Goal: Information Seeking & Learning: Understand process/instructions

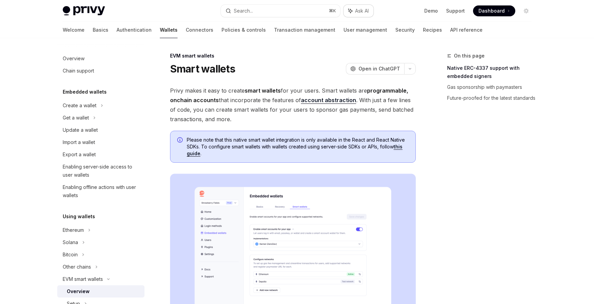
type textarea "*"
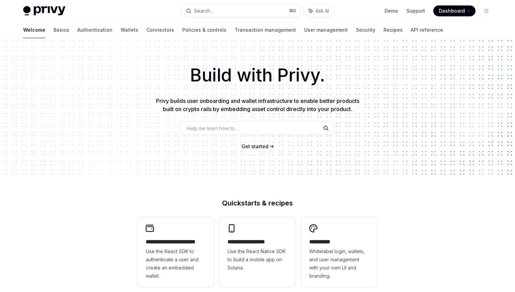
scroll to position [22, 0]
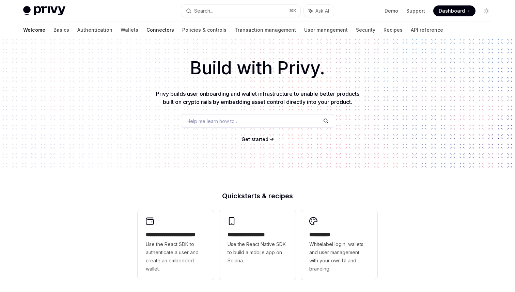
click at [147, 30] on link "Connectors" at bounding box center [161, 30] width 28 height 16
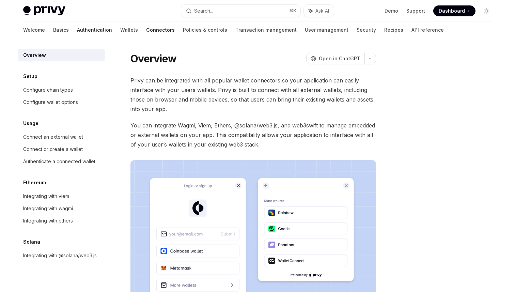
click at [77, 31] on link "Authentication" at bounding box center [94, 30] width 35 height 16
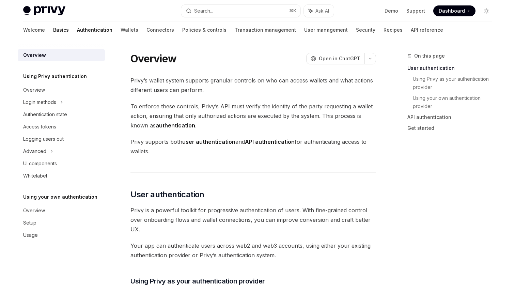
click at [53, 32] on link "Basics" at bounding box center [61, 30] width 16 height 16
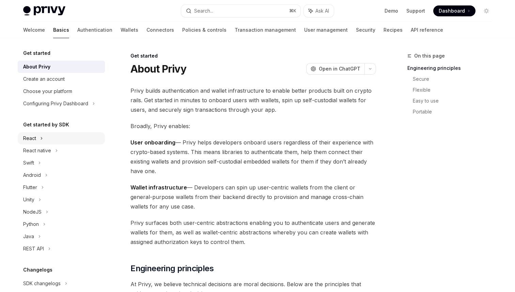
click at [35, 135] on div "React" at bounding box center [29, 138] width 13 height 8
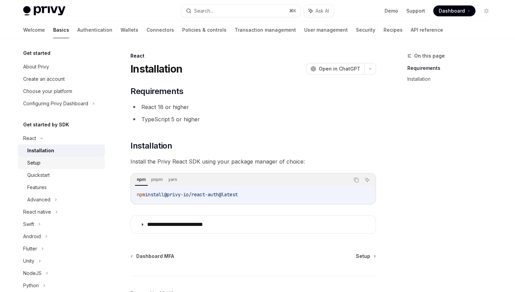
click at [43, 160] on div "Setup" at bounding box center [64, 163] width 74 height 8
type textarea "*"
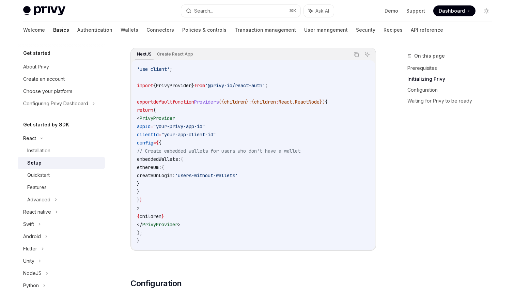
scroll to position [234, 0]
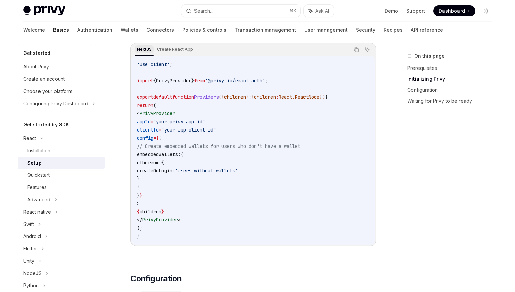
click at [147, 50] on div "NextJS" at bounding box center [144, 49] width 19 height 8
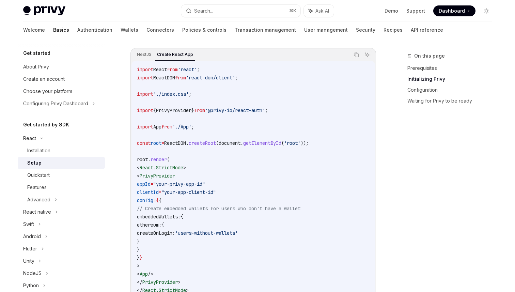
scroll to position [234, 0]
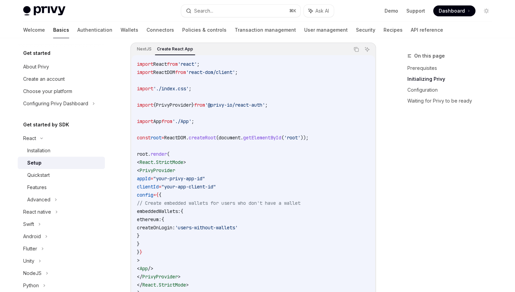
click at [178, 104] on span "PrivyProvider" at bounding box center [173, 105] width 35 height 6
copy code "import { PrivyProvider } from '@privy-io/react-auth' ;"
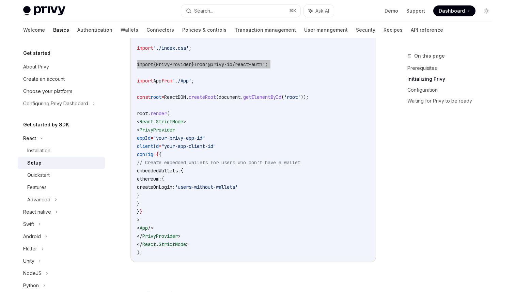
scroll to position [276, 0]
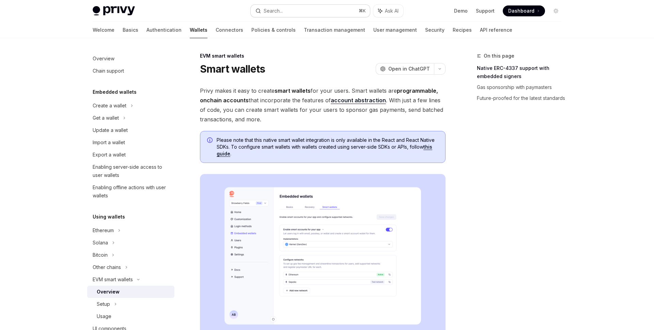
click at [309, 10] on button "Search... ⌘ K" at bounding box center [310, 11] width 119 height 12
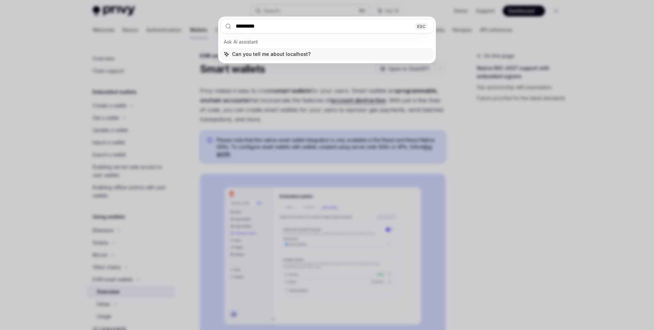
type input "*********"
type textarea "*"
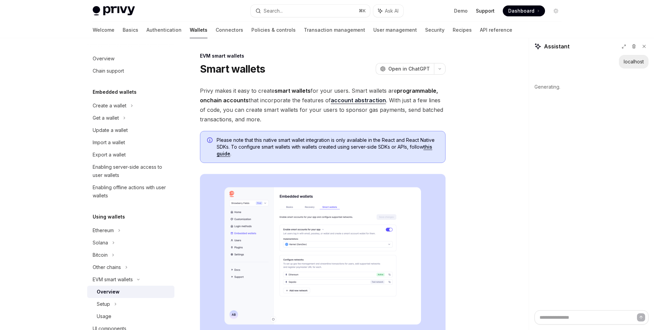
click at [481, 10] on link "Support" at bounding box center [485, 10] width 19 height 7
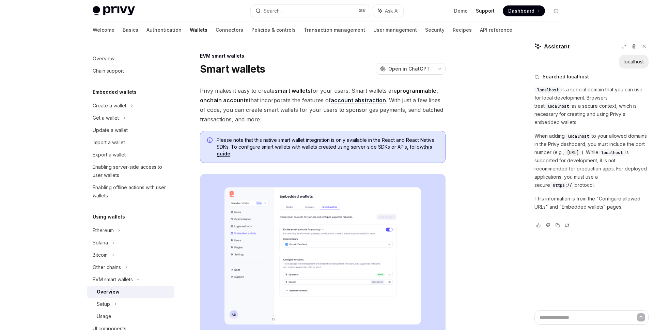
type textarea "*"
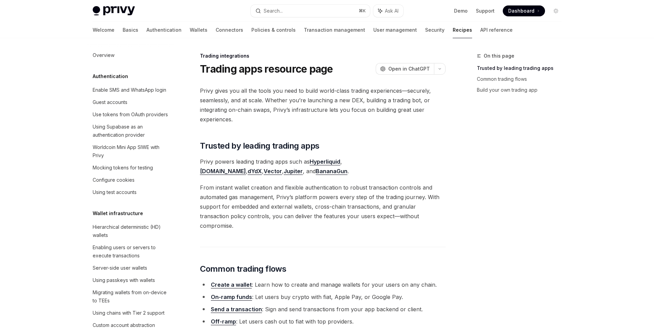
scroll to position [589, 0]
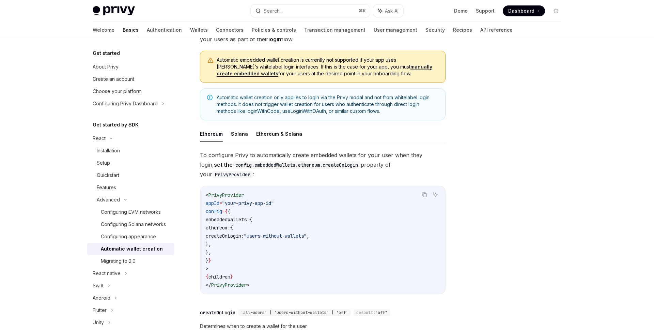
scroll to position [67, 0]
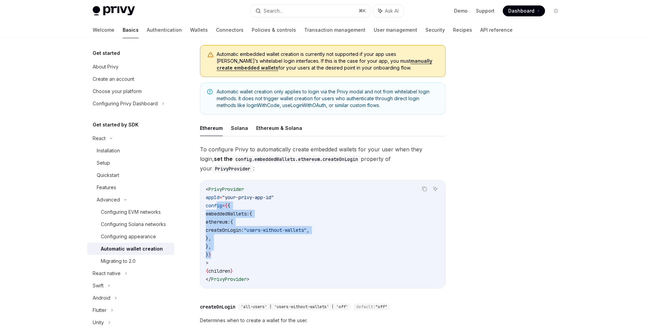
drag, startPoint x: 218, startPoint y: 196, endPoint x: 230, endPoint y: 245, distance: 50.4
click at [230, 245] on code "< PrivyProvider appId = "your-privy-app-id" config = { { embeddedWallets: { eth…" at bounding box center [323, 234] width 234 height 98
copy code "config = { { embeddedWallets: { ethereum: { createOnLogin: "users-without-walle…"
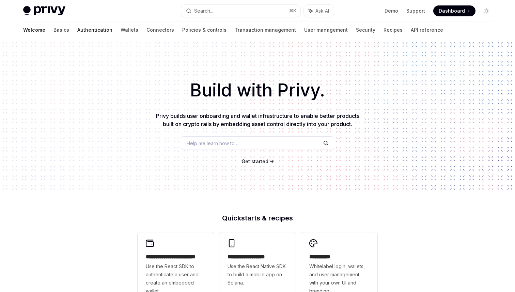
click at [77, 30] on link "Authentication" at bounding box center [94, 30] width 35 height 16
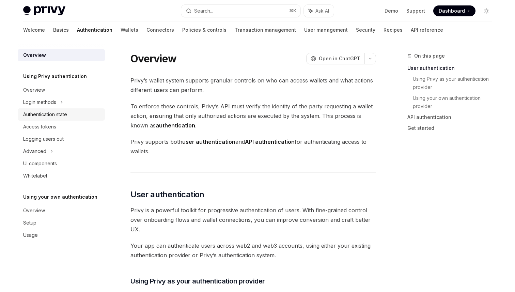
click at [50, 114] on div "Authentication state" at bounding box center [45, 114] width 44 height 8
type textarea "*"
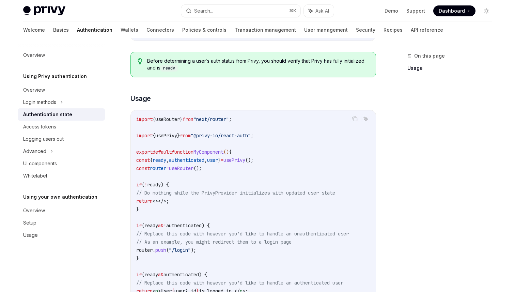
scroll to position [149, 0]
click at [218, 161] on span "user" at bounding box center [212, 161] width 11 height 6
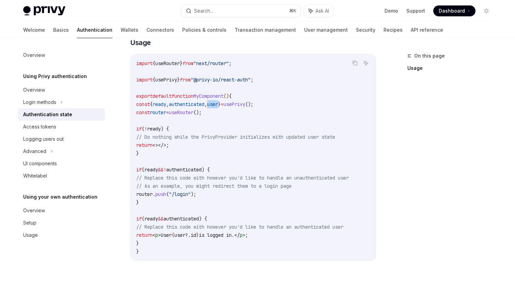
copy span "user"
drag, startPoint x: 159, startPoint y: 104, endPoint x: 234, endPoint y: 105, distance: 75.0
click at [234, 105] on span "const { ready , authenticated , user } = usePrivy ();" at bounding box center [194, 104] width 117 height 6
copy span "ready , authenticated , user"
